Goal: Task Accomplishment & Management: Manage account settings

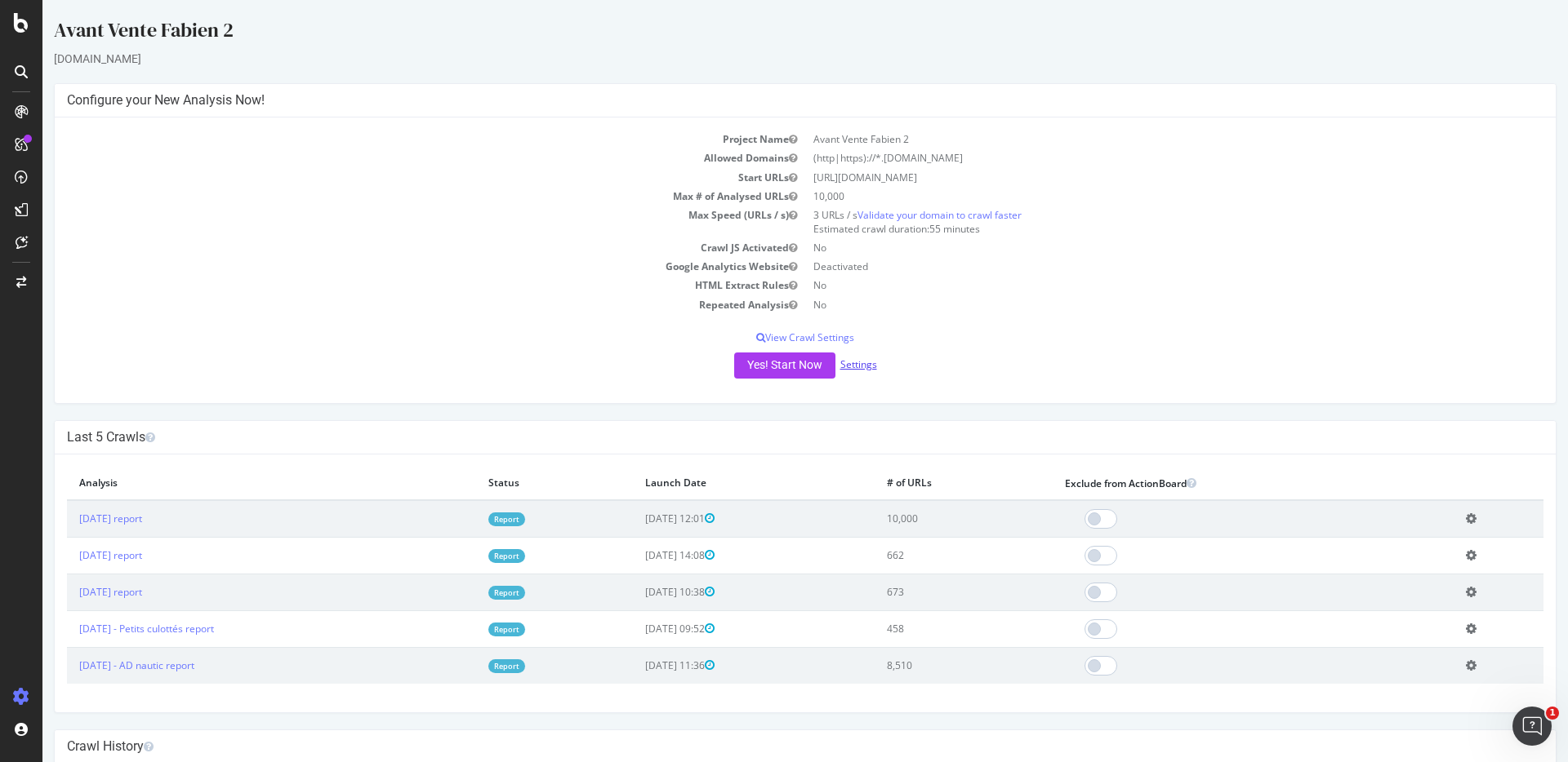
click at [858, 360] on link "Settings" at bounding box center [858, 364] width 36 height 13
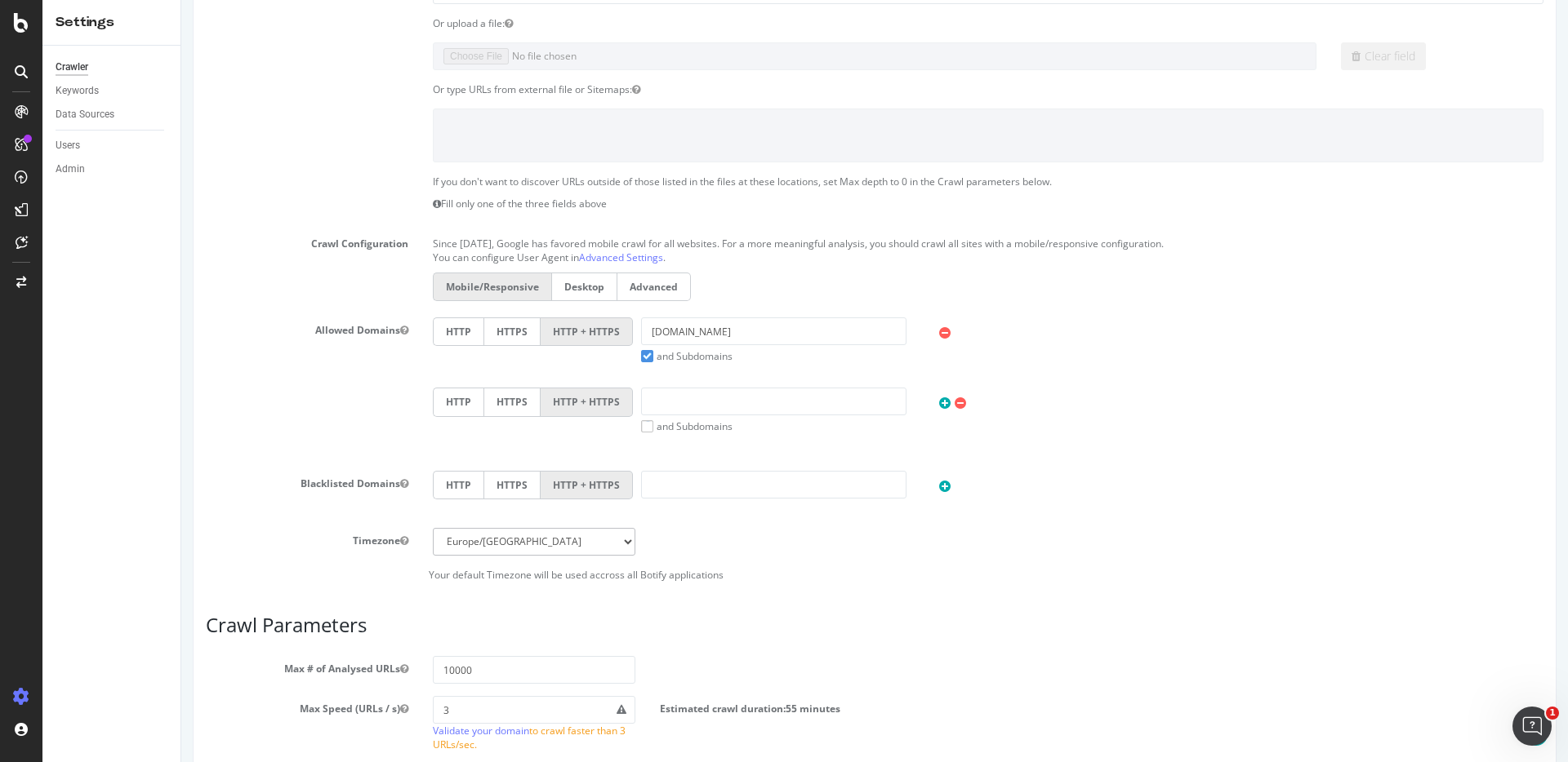
scroll to position [404, 0]
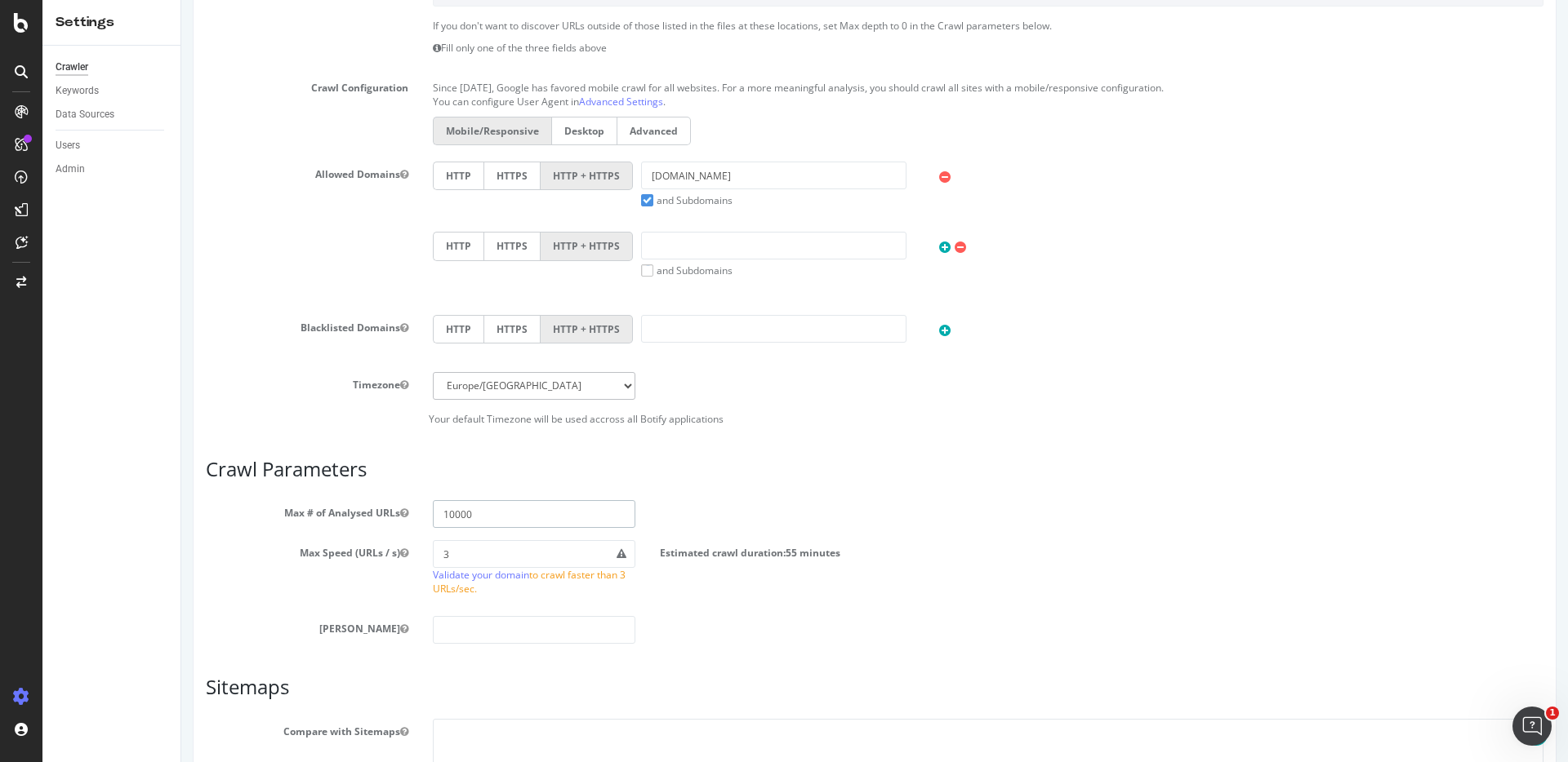
drag, startPoint x: 446, startPoint y: 512, endPoint x: 419, endPoint y: 512, distance: 27.0
click at [421, 512] on div "10000" at bounding box center [534, 513] width 227 height 28
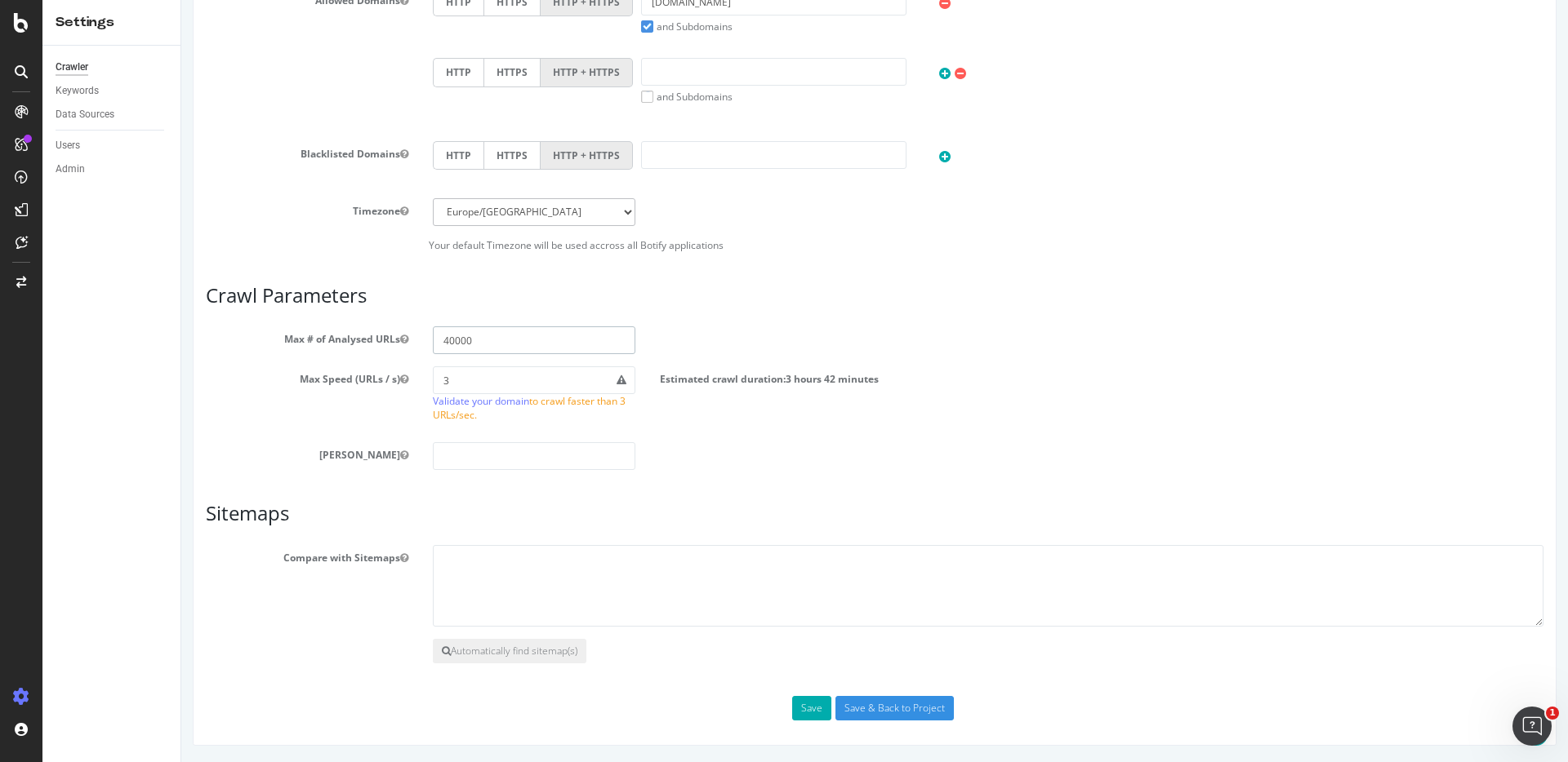
type input "40000"
click at [856, 722] on div "Scope Project Name Avant Vente Fabien 2 Start URLs https://www.tof-paris.com Or…" at bounding box center [875, 128] width 1363 height 1236
click at [856, 712] on input "Save & Back to Project" at bounding box center [894, 708] width 118 height 25
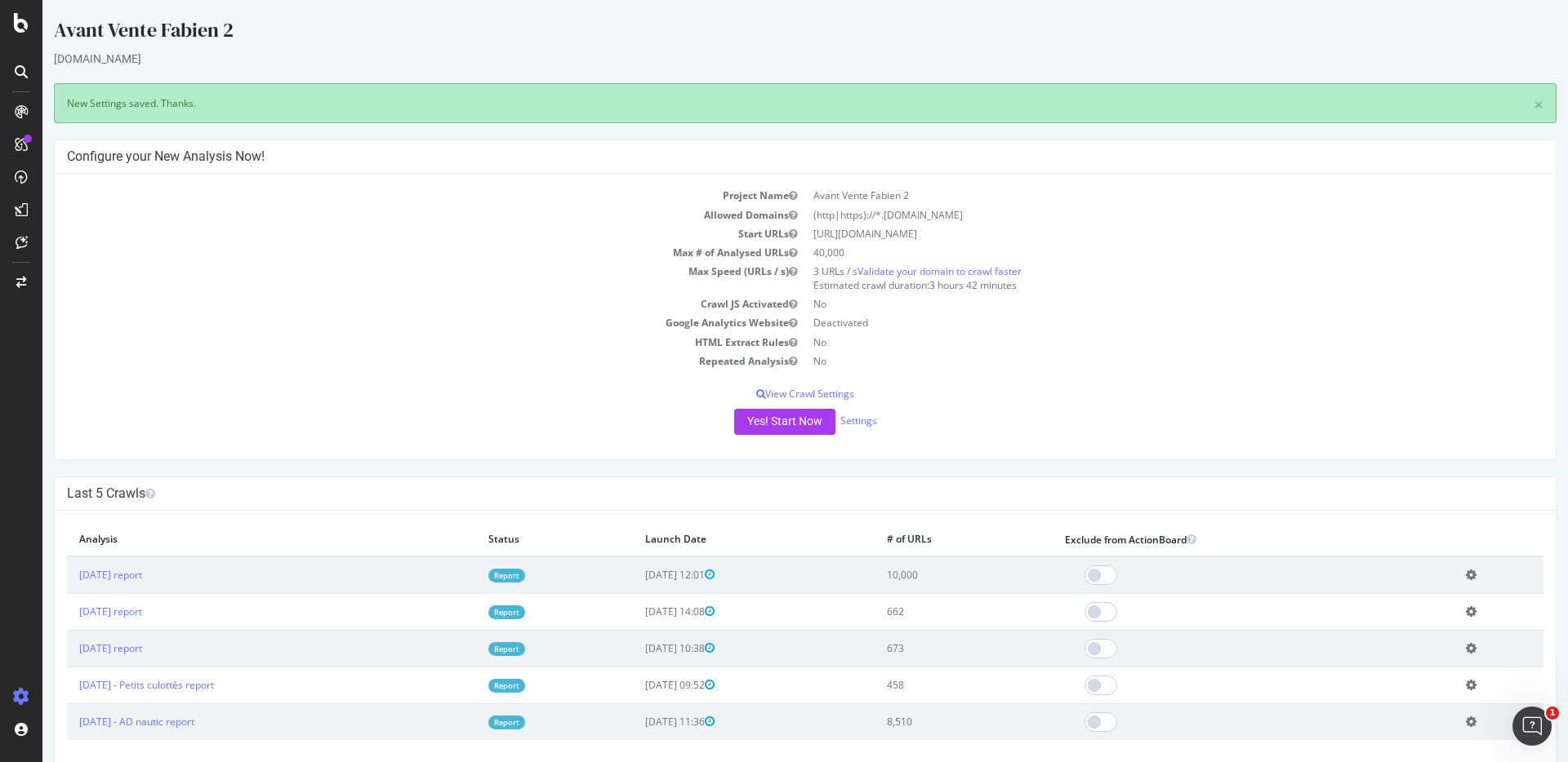
click at [1470, 570] on icon at bounding box center [1470, 575] width 11 height 12
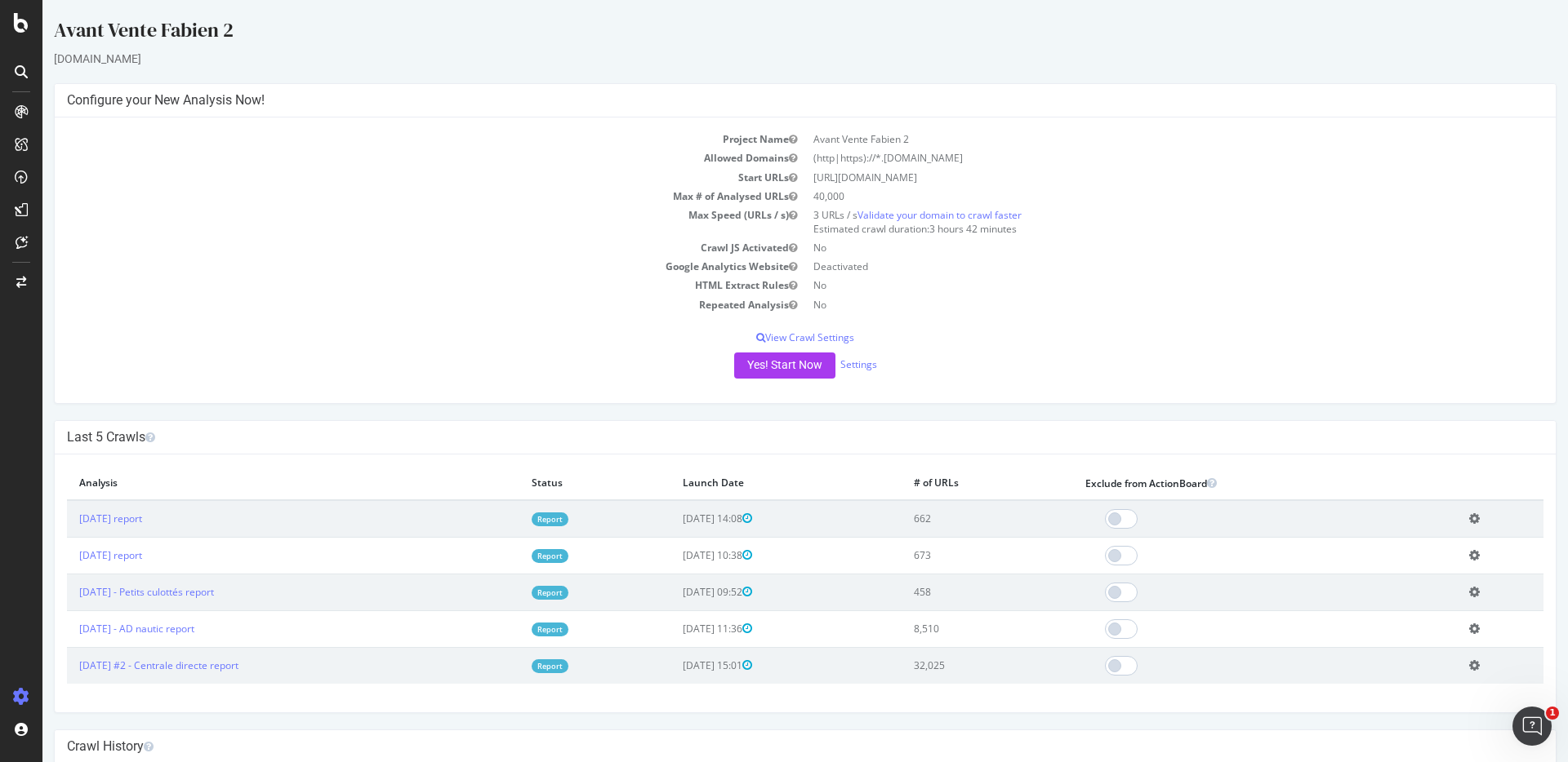
click at [776, 378] on div "Project Name Avant Vente Fabien 2 Allowed Domains (http|https)://*.[DOMAIN_NAME…" at bounding box center [805, 260] width 1501 height 286
click at [794, 363] on button "Yes! Start Now" at bounding box center [784, 365] width 101 height 26
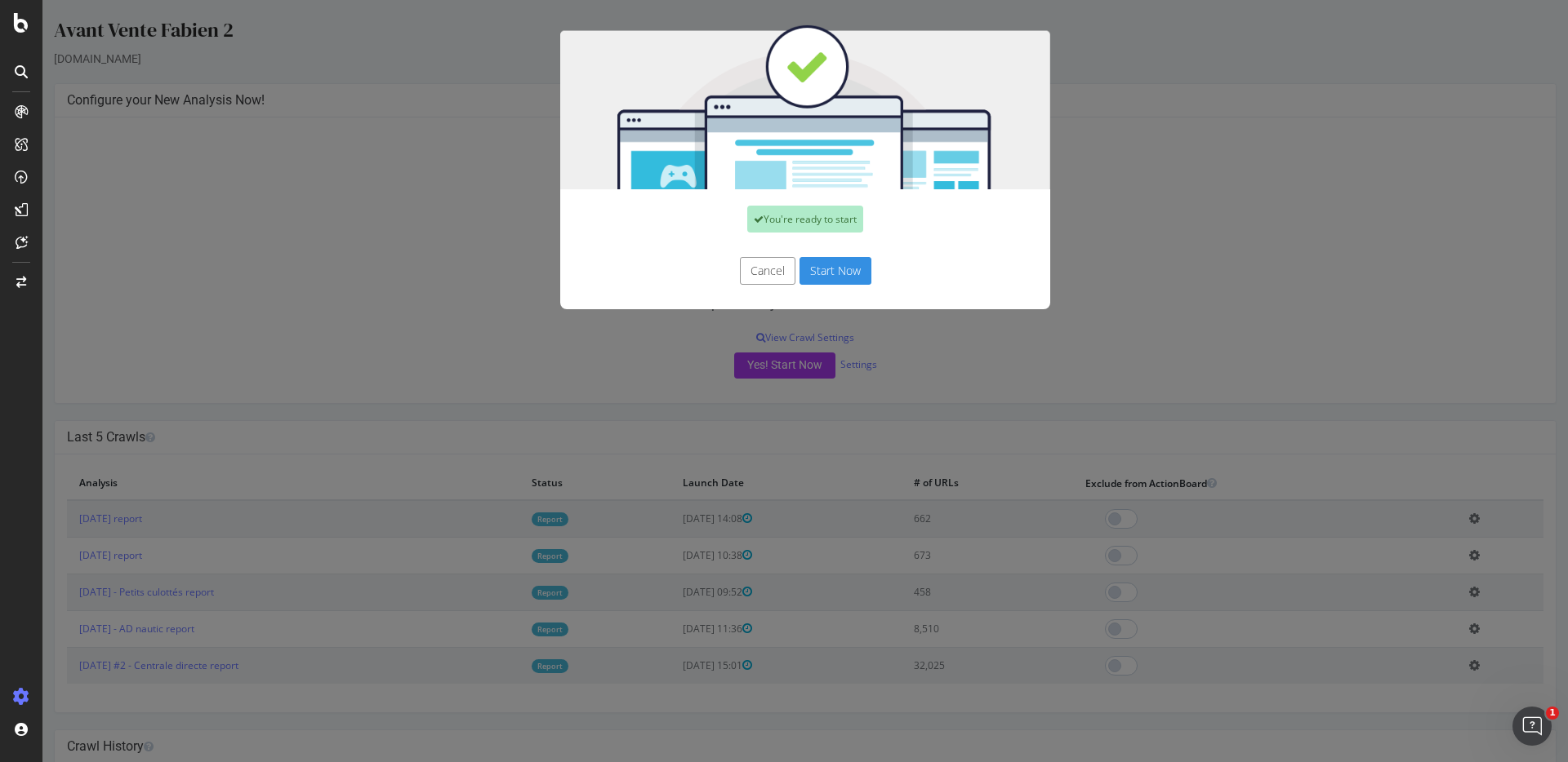
click at [826, 279] on button "Start Now" at bounding box center [835, 271] width 72 height 28
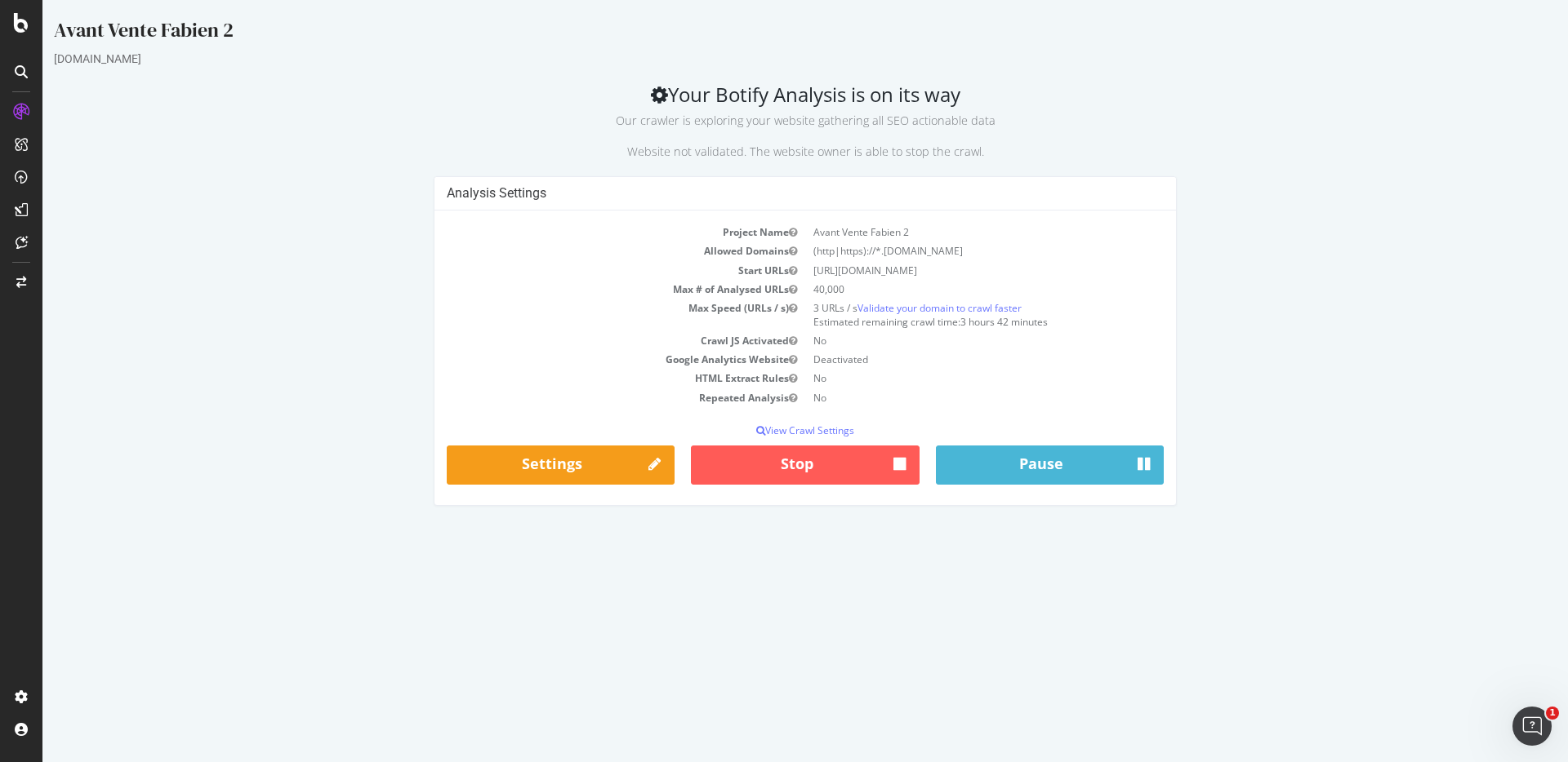
click at [1001, 66] on div "[DOMAIN_NAME]" at bounding box center [805, 59] width 1503 height 16
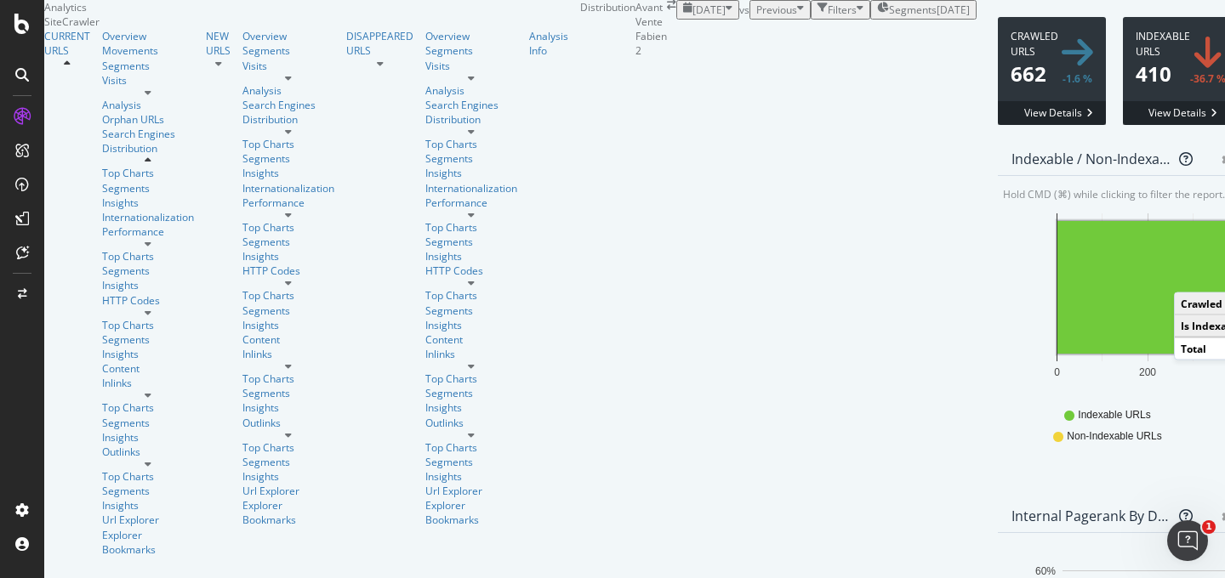
click at [1057, 354] on rect "A chart." at bounding box center [1149, 287] width 185 height 133
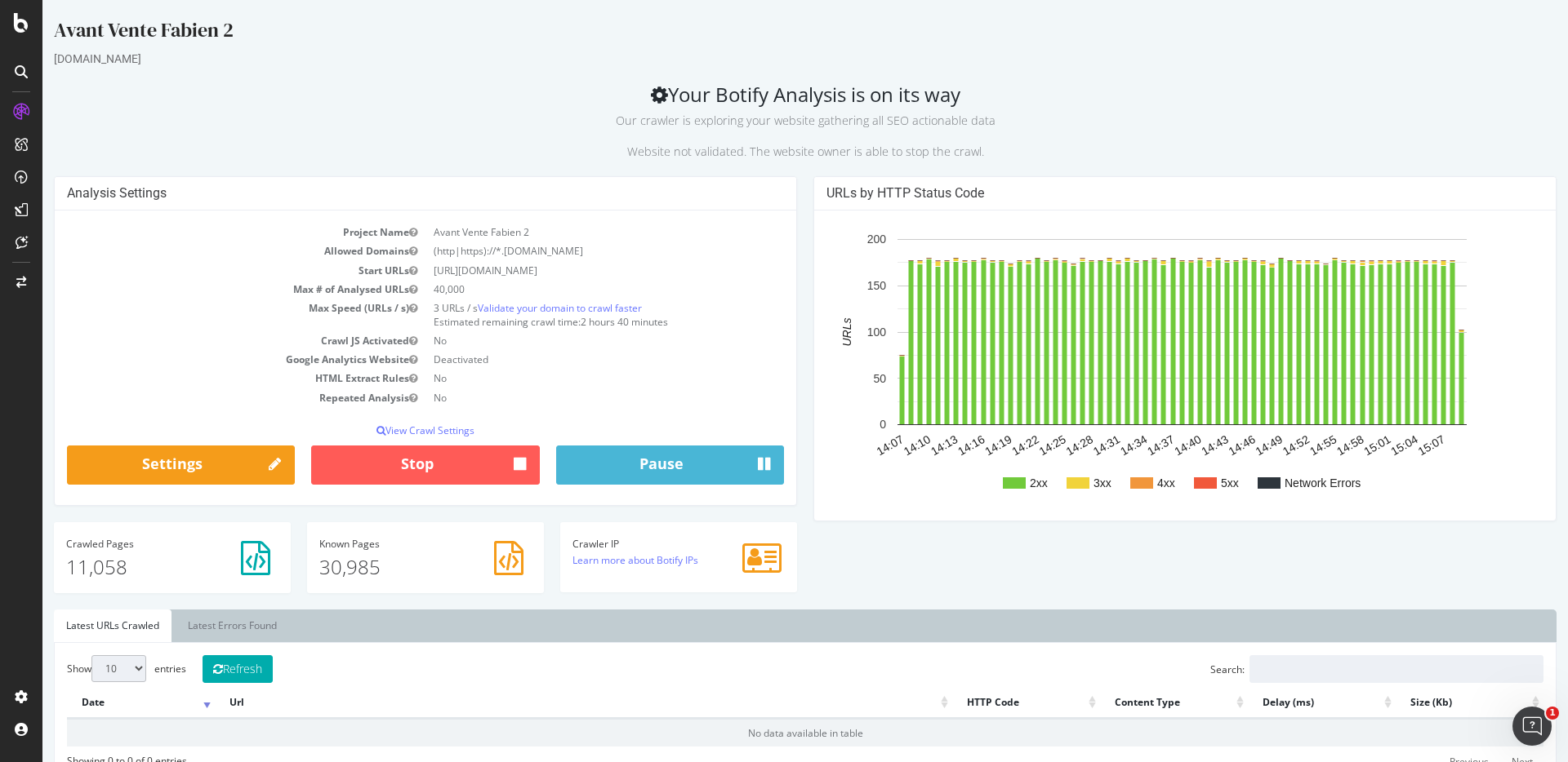
click at [805, 188] on div "URLs by HTTP Status Code 2xx 3xx 4xx 5xx Network Errors 14:07 14:10 14:13 14:16…" at bounding box center [1184, 357] width 760 height 362
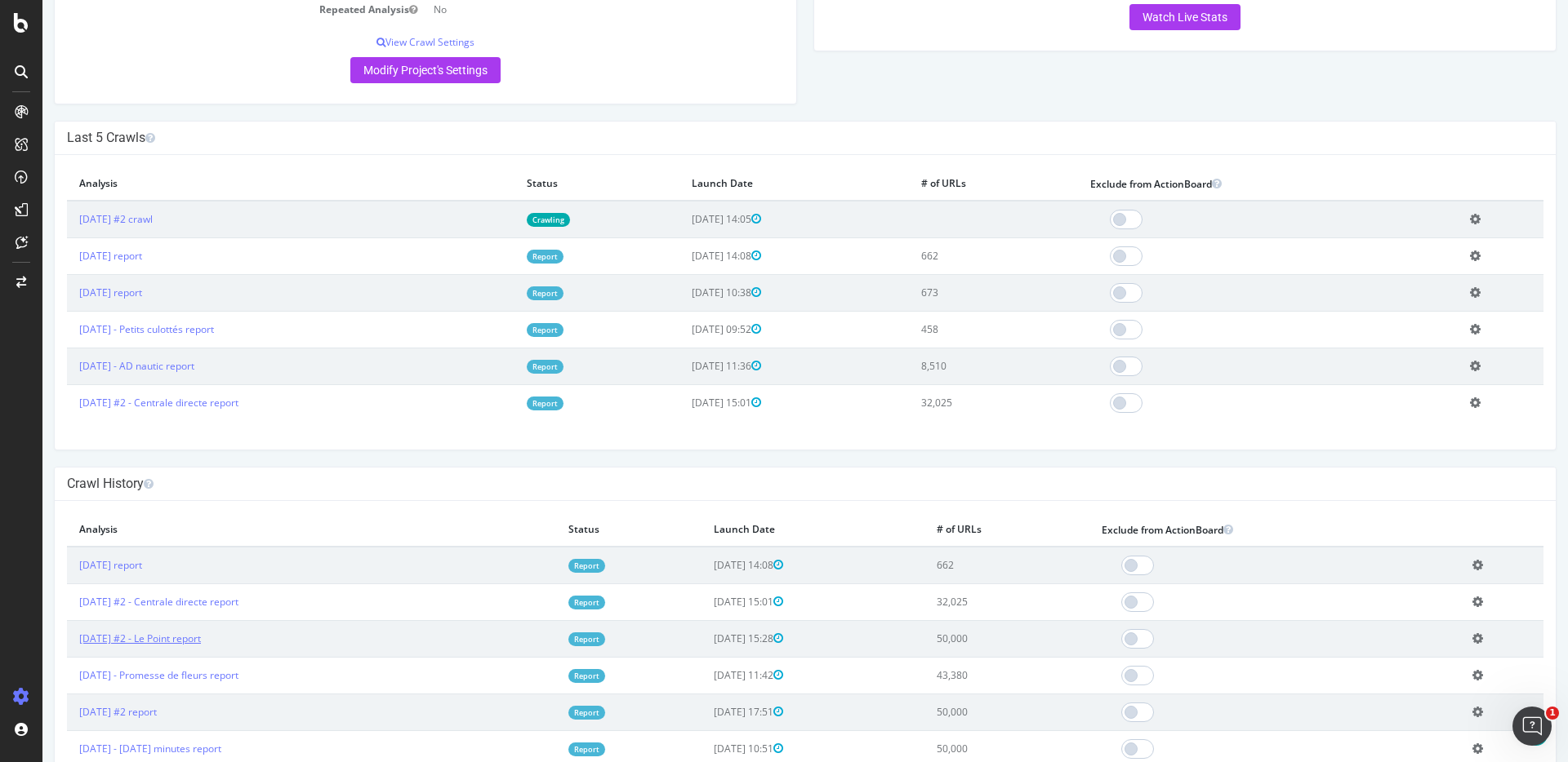
scroll to position [297, 0]
click at [1470, 290] on icon at bounding box center [1475, 292] width 11 height 12
click at [1421, 320] on link "Add name" at bounding box center [1415, 316] width 131 height 22
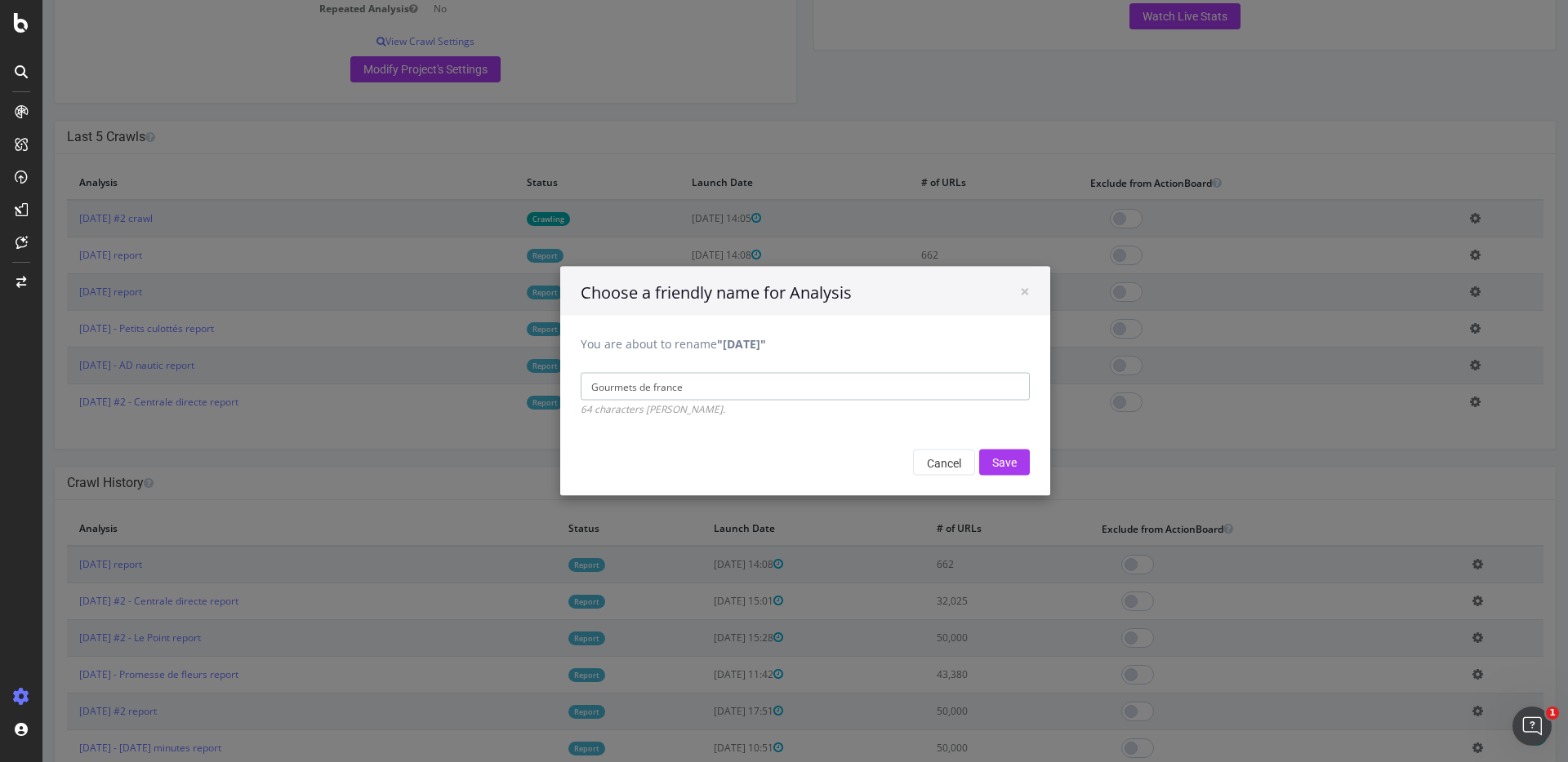
type input "Gourmets de france"
click at [979, 450] on input "Save" at bounding box center [1004, 463] width 51 height 26
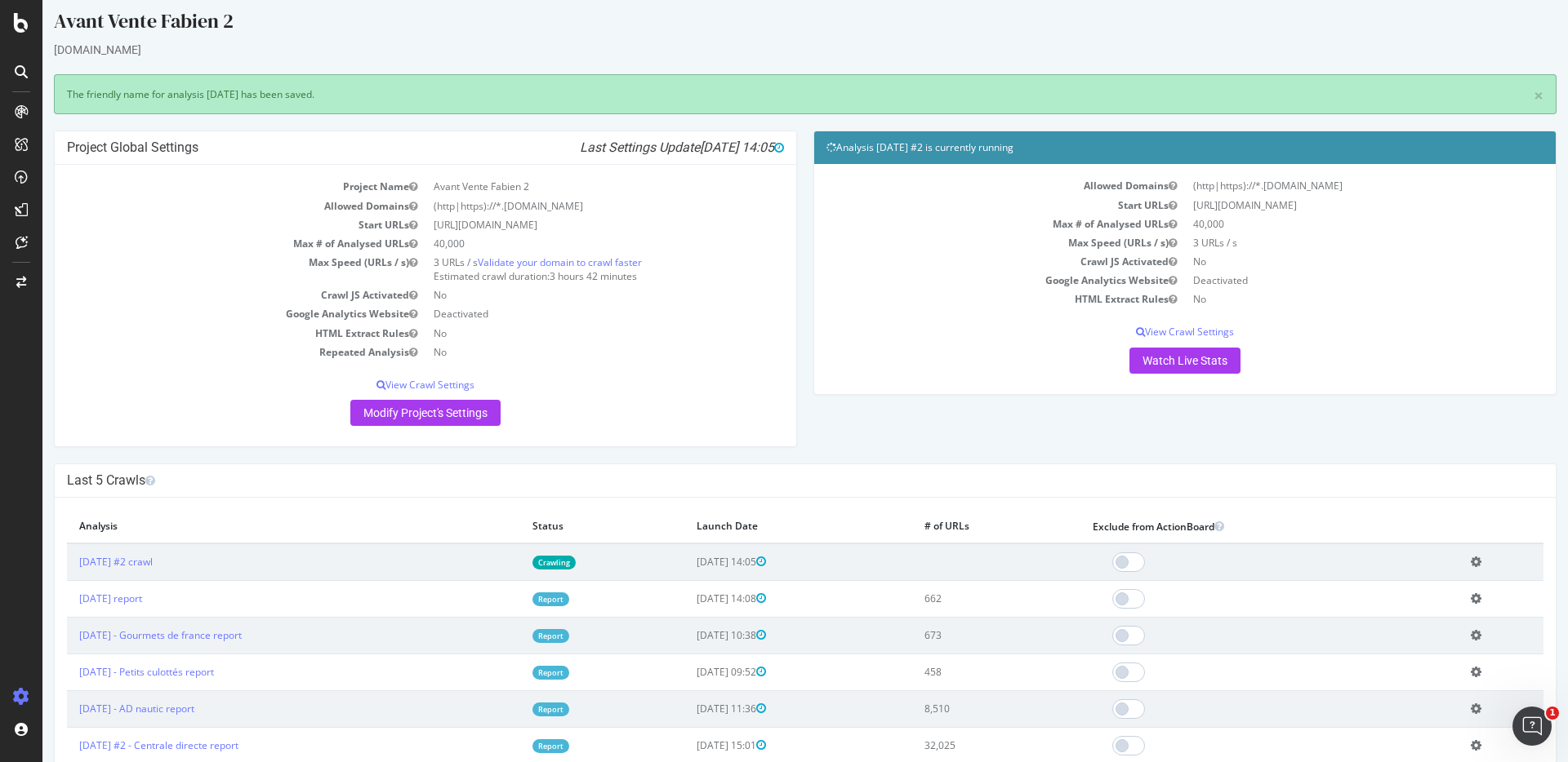
scroll to position [11, 0]
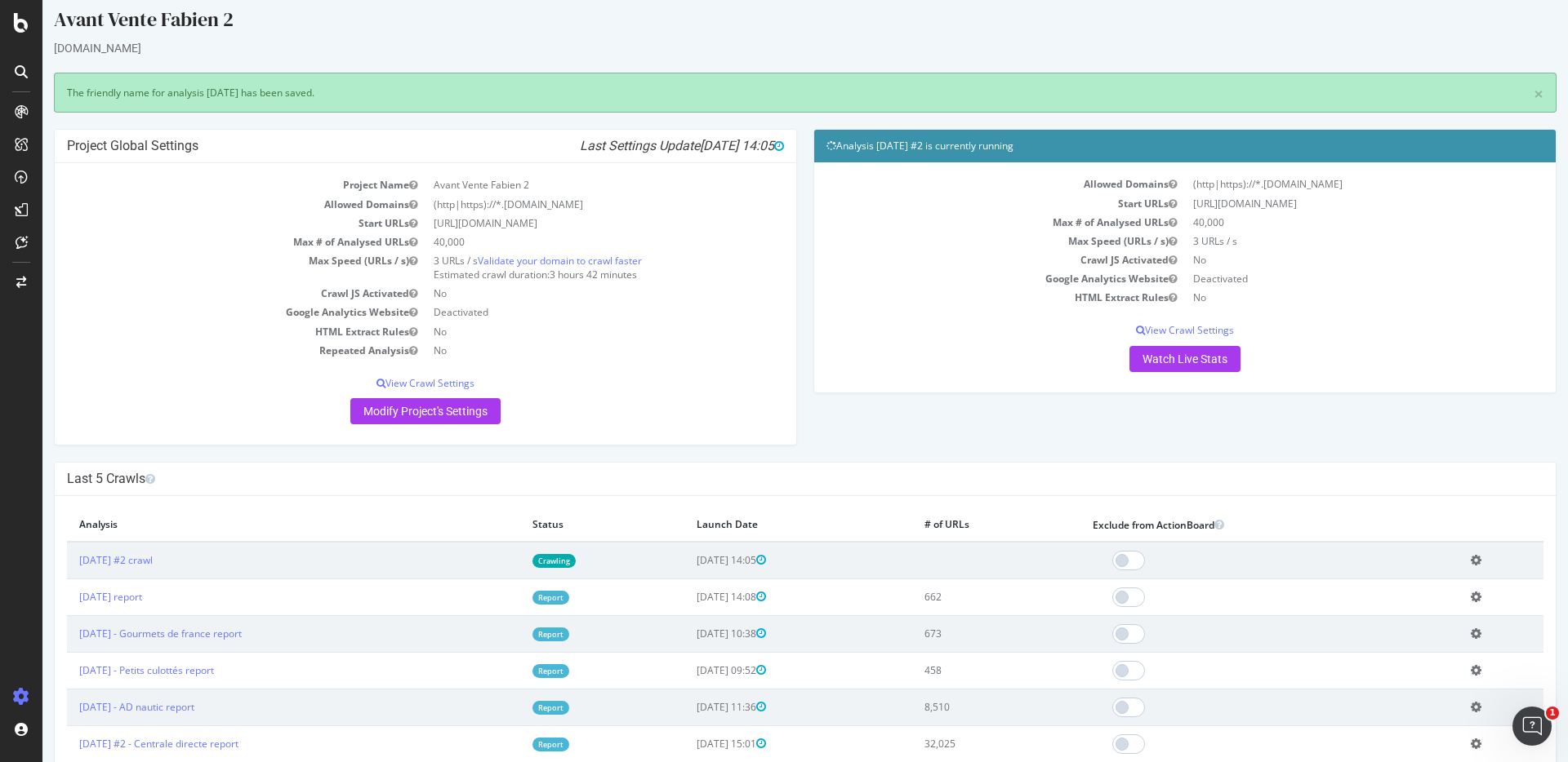
click at [1471, 597] on icon at bounding box center [1476, 597] width 11 height 12
click at [1433, 612] on link "Add name" at bounding box center [1416, 621] width 131 height 22
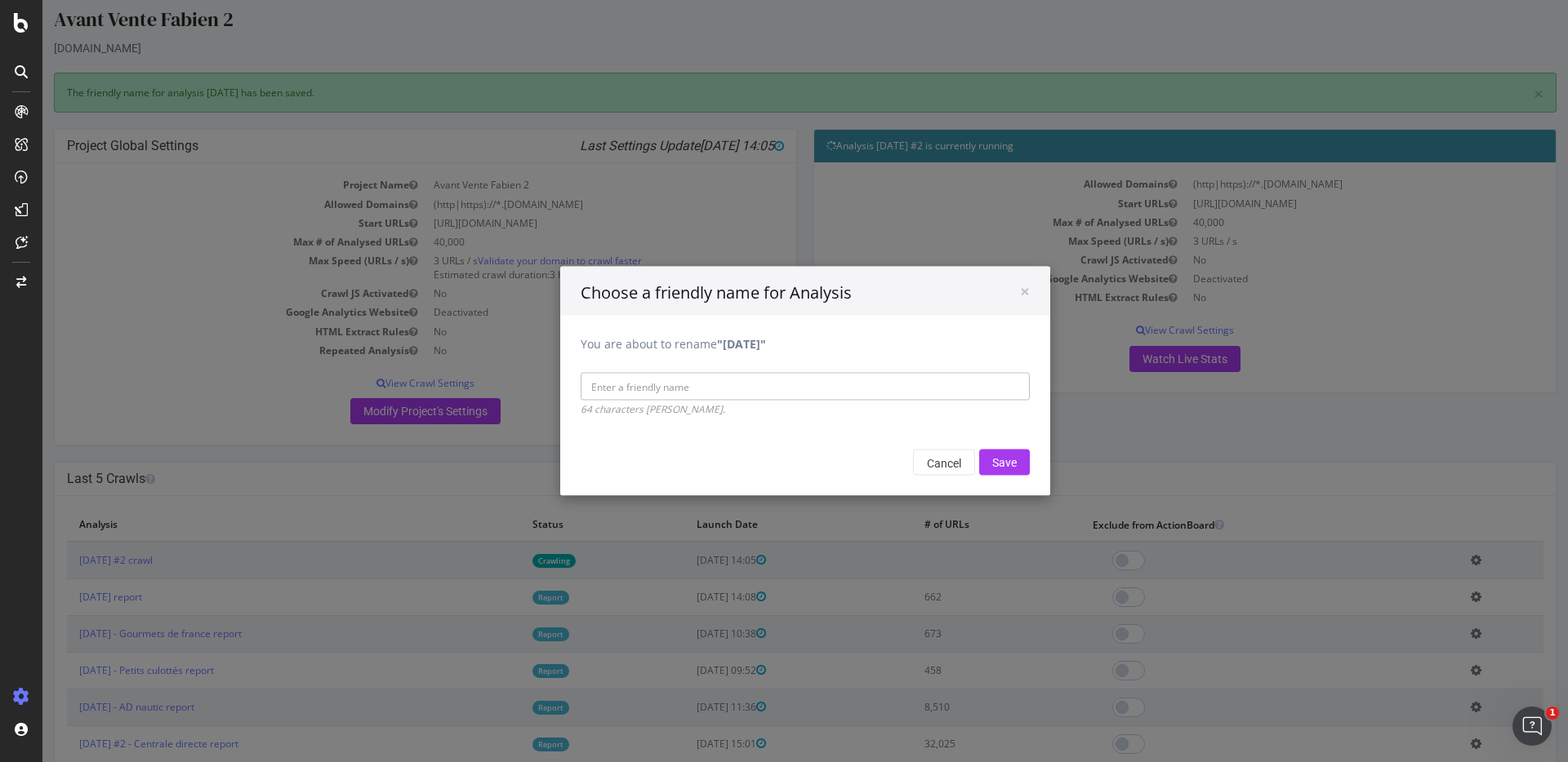
click at [646, 390] on input "You are about to rename "2025 Sep. 1st"" at bounding box center [806, 387] width 449 height 28
type input "Petits culottés no follow"
click at [979, 450] on input "Save" at bounding box center [1004, 463] width 51 height 26
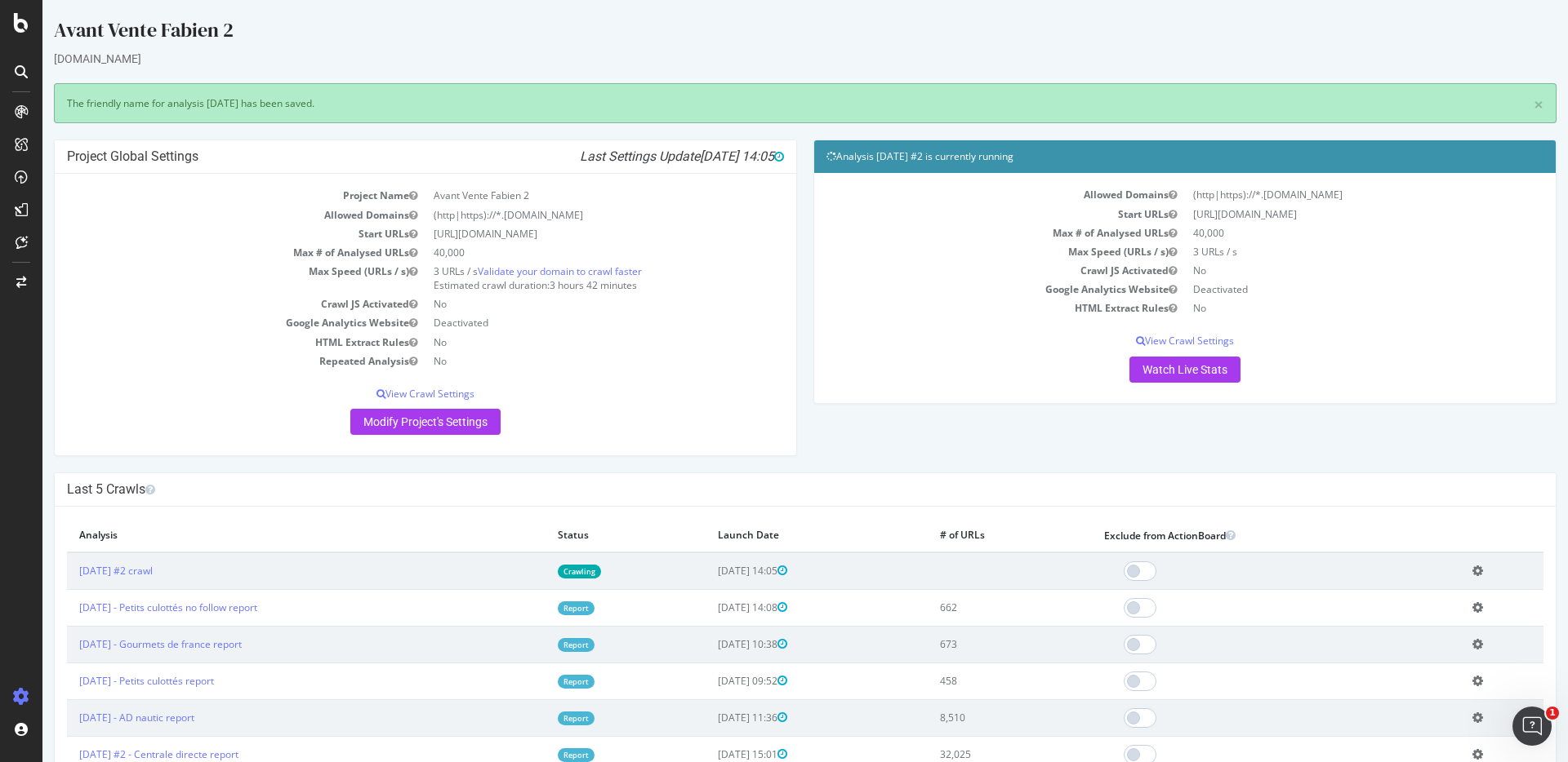
scroll to position [0, 0]
click at [1473, 572] on icon at bounding box center [1477, 570] width 11 height 12
click at [1402, 594] on link "Add name" at bounding box center [1417, 595] width 131 height 22
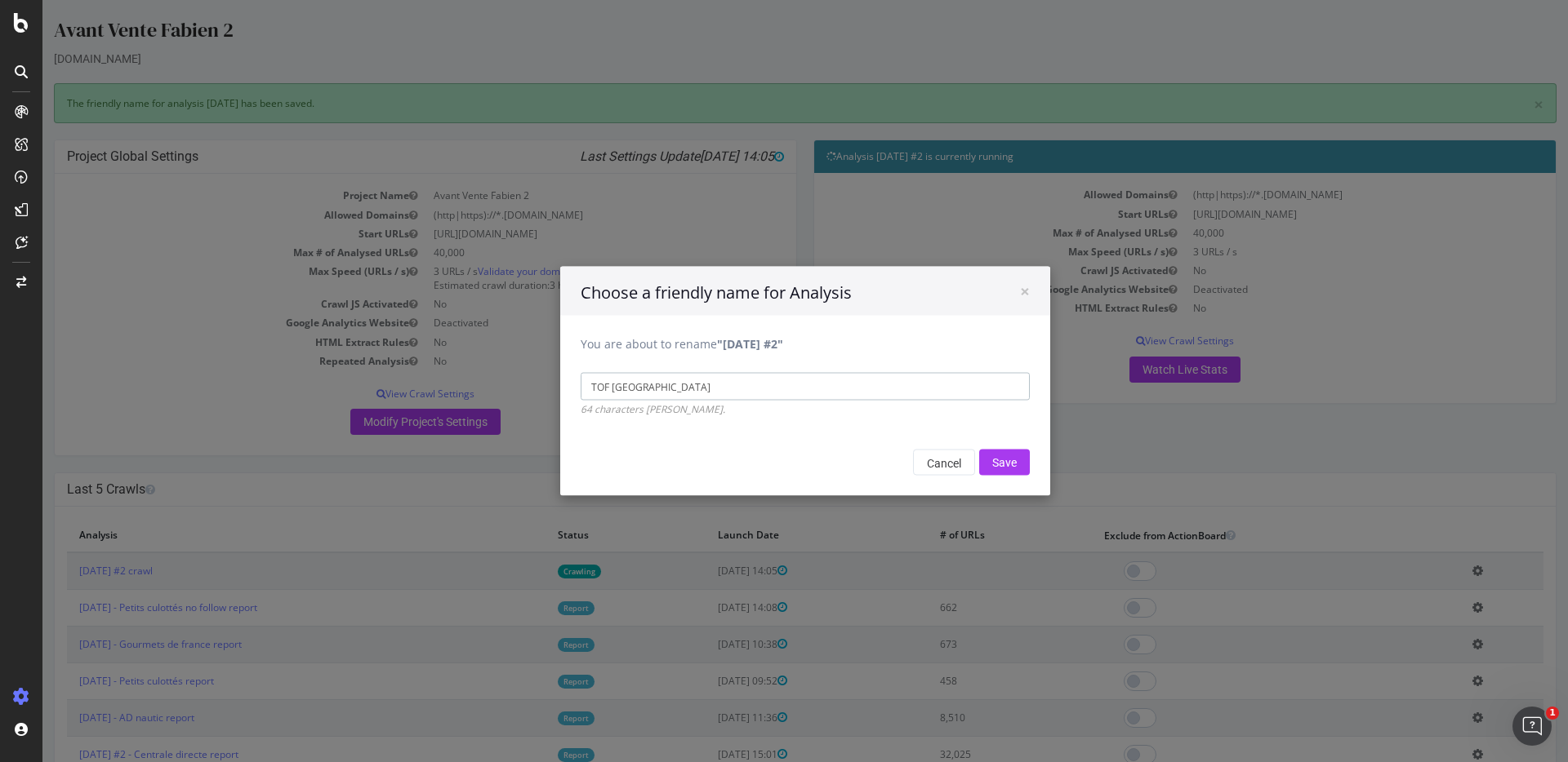
type input "TOF paris"
click at [979, 450] on input "Save" at bounding box center [1004, 463] width 51 height 26
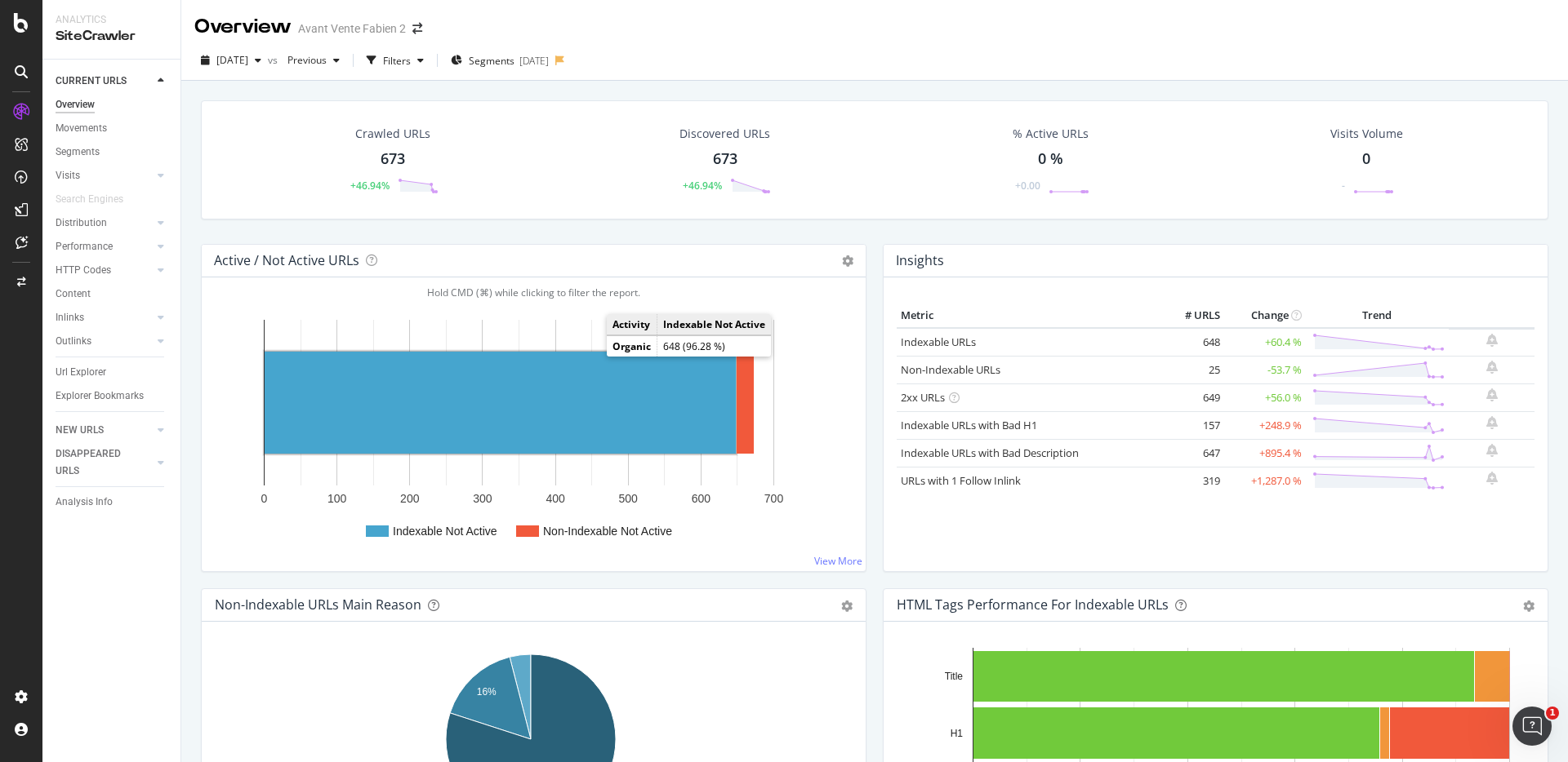
click at [591, 356] on rect "A chart." at bounding box center [500, 403] width 471 height 102
